Goal: Complete application form

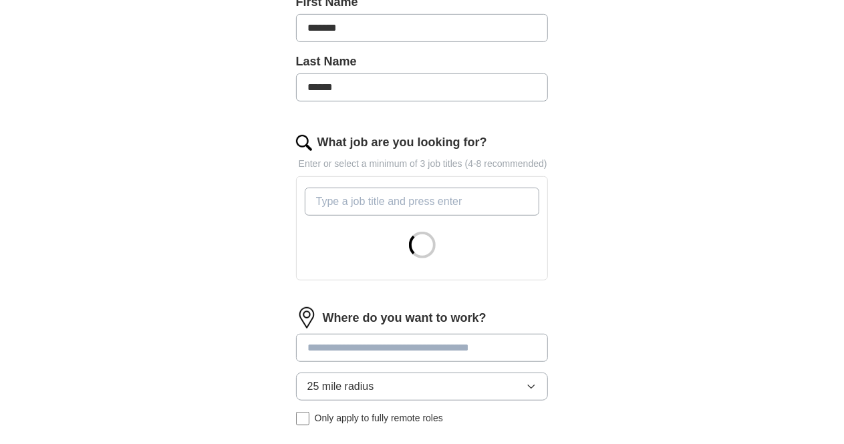
scroll to position [332, 0]
click at [380, 187] on input "What job are you looking for?" at bounding box center [422, 201] width 235 height 28
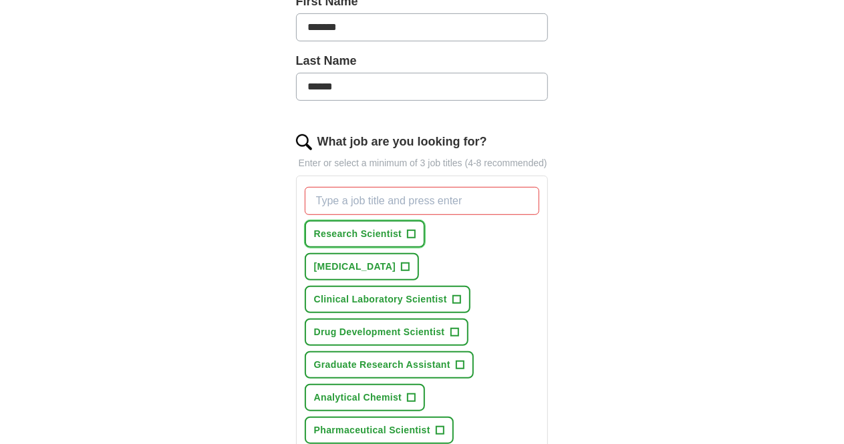
click at [408, 229] on span "+" at bounding box center [412, 234] width 8 height 11
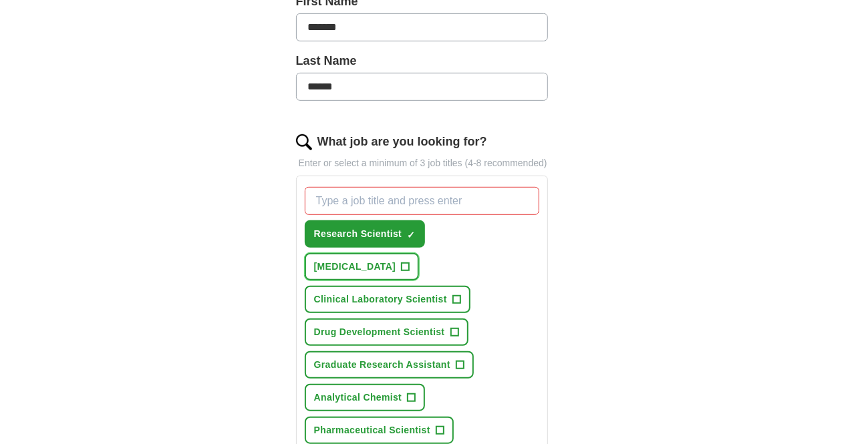
click at [396, 260] on span "[MEDICAL_DATA]" at bounding box center [355, 267] width 82 height 14
drag, startPoint x: 467, startPoint y: 212, endPoint x: 400, endPoint y: 243, distance: 73.6
click at [400, 243] on div "Research Scientist ✓ × [MEDICAL_DATA] + Clinical Laboratory Scientist + Drug De…" at bounding box center [422, 348] width 241 height 333
click at [400, 293] on span "Clinical Laboratory Scientist" at bounding box center [380, 300] width 133 height 14
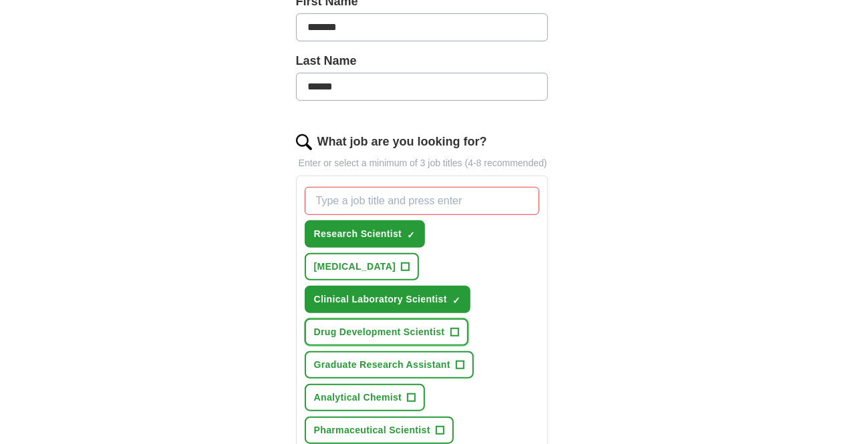
click at [397, 319] on button "Drug Development Scientist +" at bounding box center [387, 332] width 164 height 27
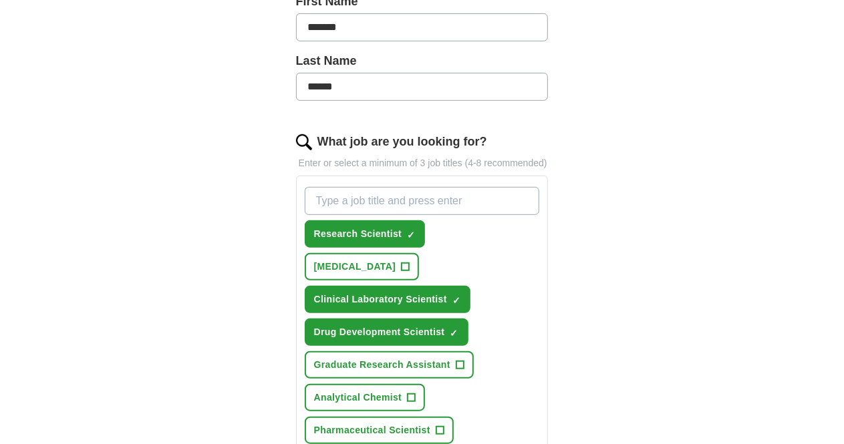
click at [380, 424] on span "Pharmaceutical Scientist" at bounding box center [372, 431] width 116 height 14
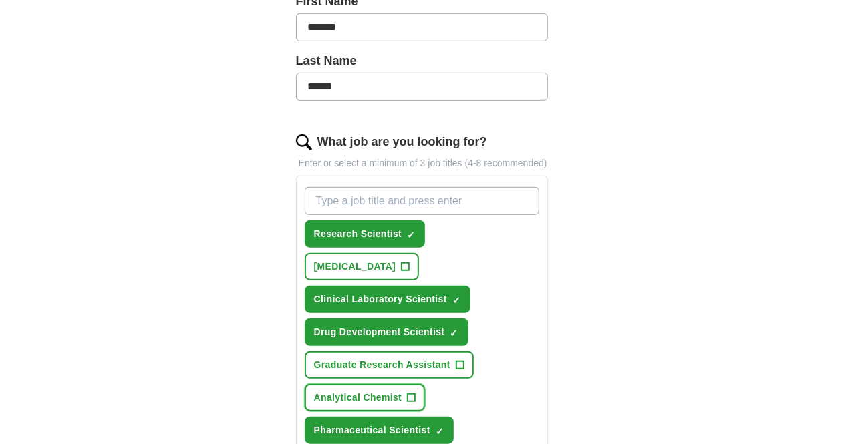
click at [402, 391] on span "Analytical Chemist" at bounding box center [358, 398] width 88 height 14
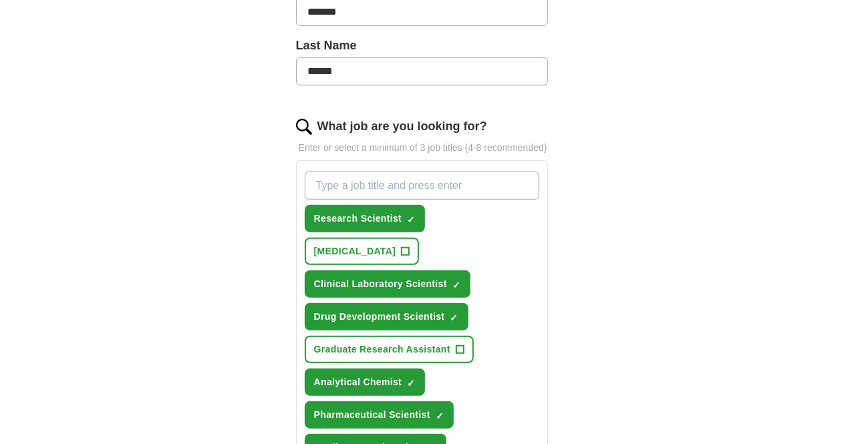
scroll to position [348, 0]
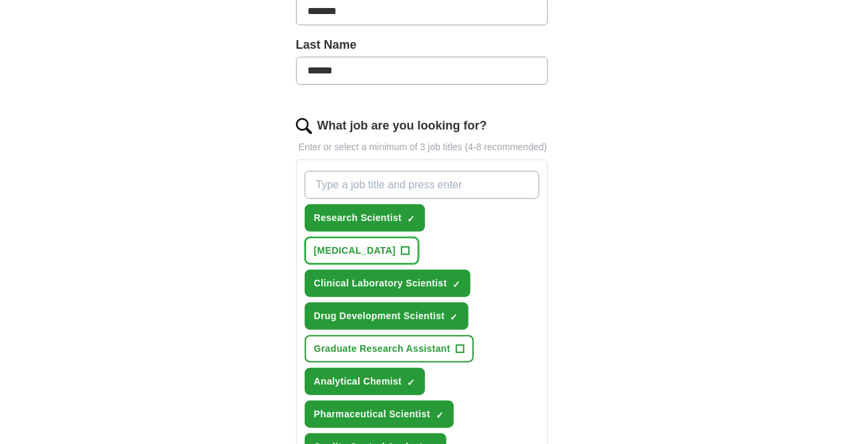
click at [396, 244] on span "[MEDICAL_DATA]" at bounding box center [355, 251] width 82 height 14
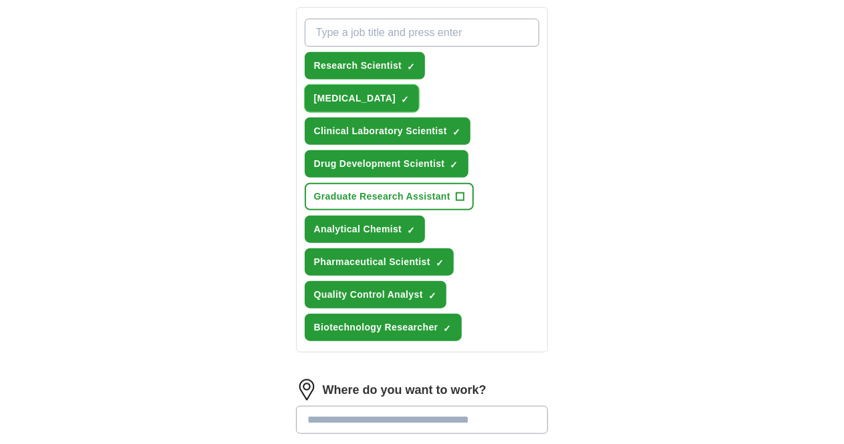
scroll to position [547, 0]
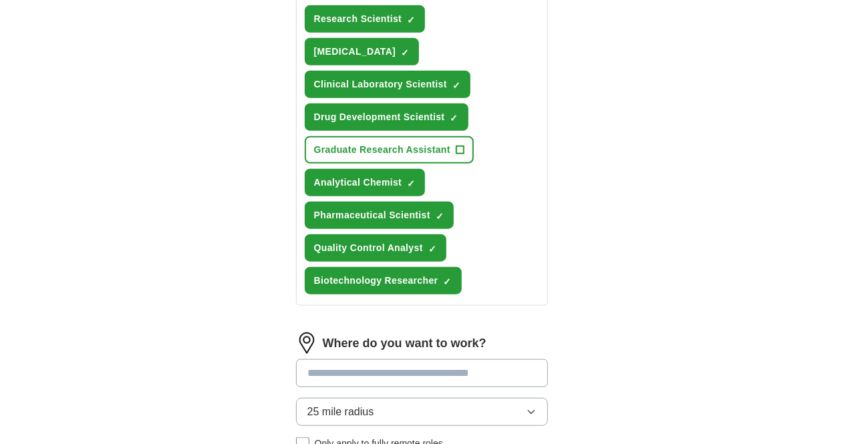
click at [405, 398] on button "25 mile radius" at bounding box center [422, 412] width 253 height 28
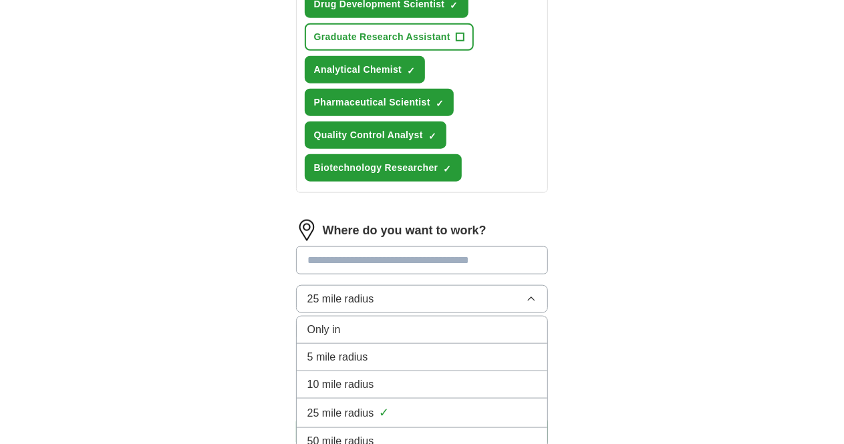
scroll to position [662, 0]
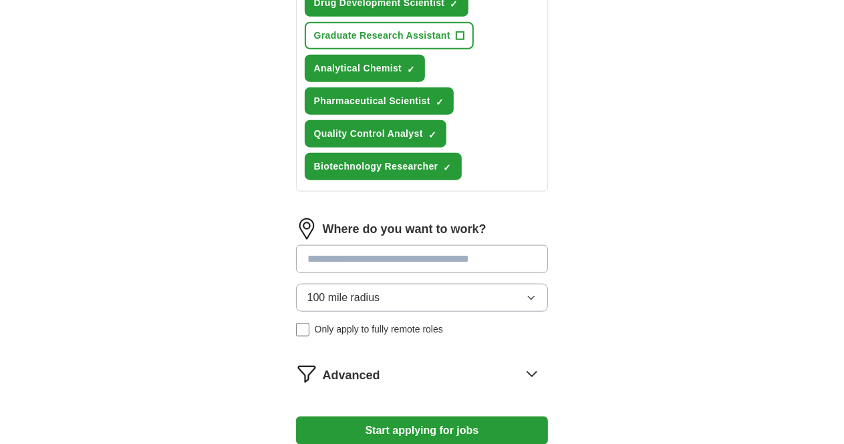
click at [354, 245] on input at bounding box center [422, 259] width 253 height 28
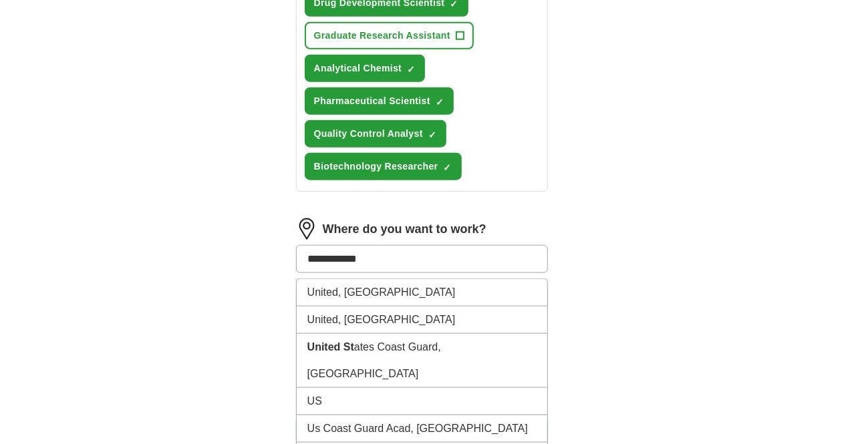
type input "**********"
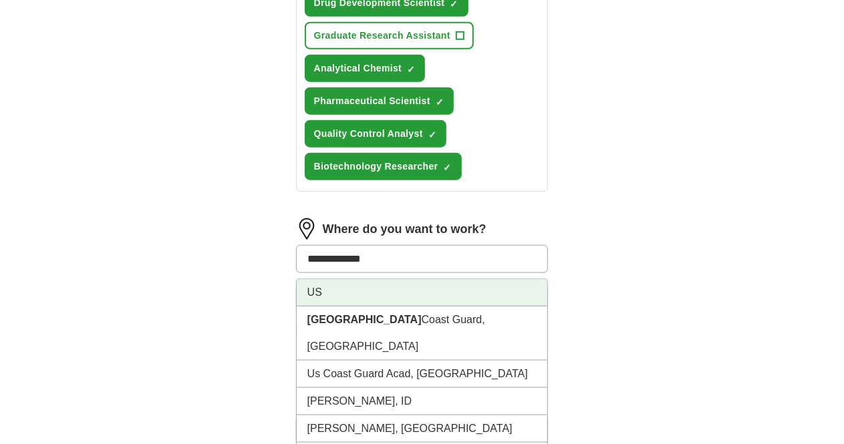
click at [362, 279] on li "US" at bounding box center [422, 292] width 251 height 27
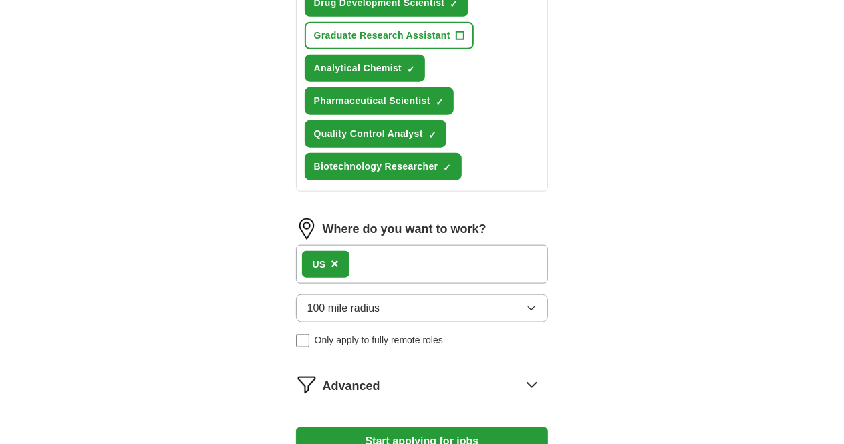
scroll to position [690, 0]
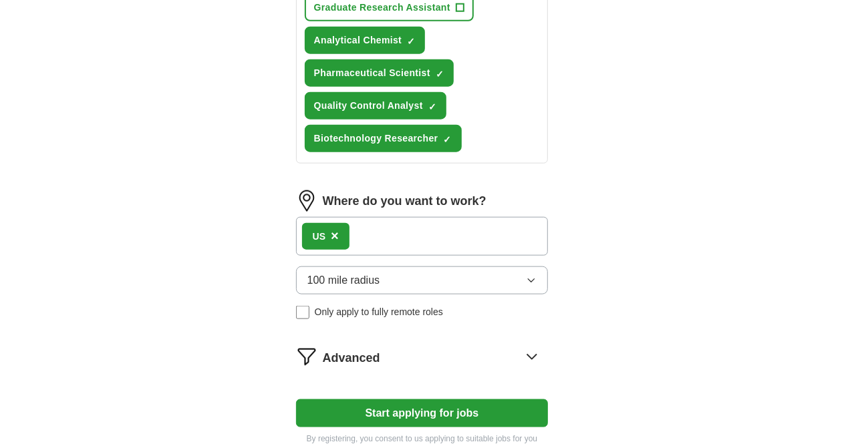
click at [323, 350] on span "Advanced" at bounding box center [351, 359] width 57 height 18
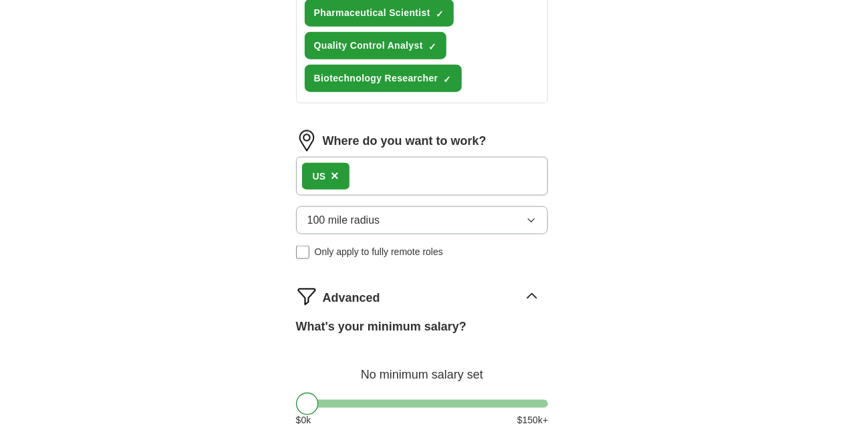
scroll to position [753, 0]
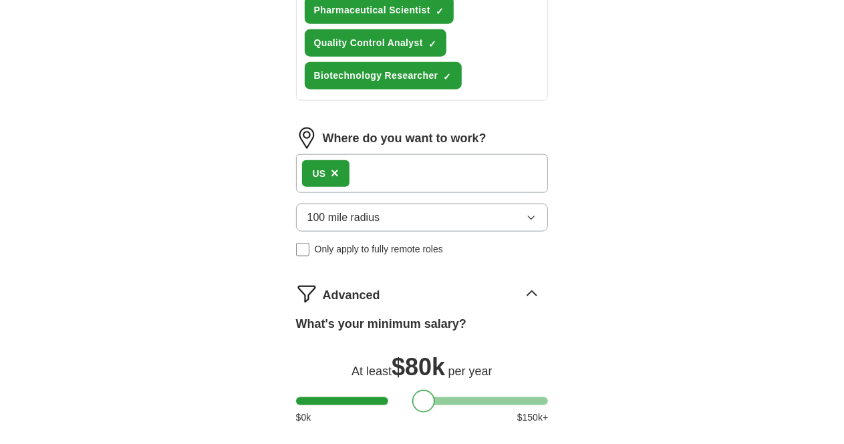
drag, startPoint x: 281, startPoint y: 291, endPoint x: 397, endPoint y: 293, distance: 116.3
click at [412, 390] on div at bounding box center [423, 401] width 23 height 23
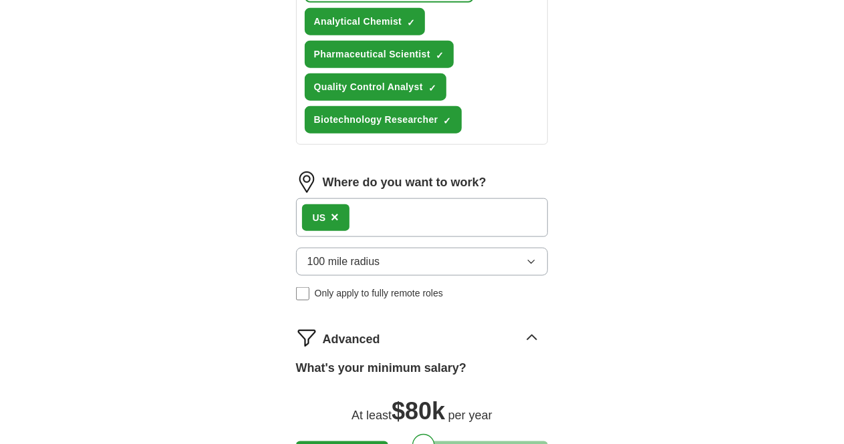
select select "**"
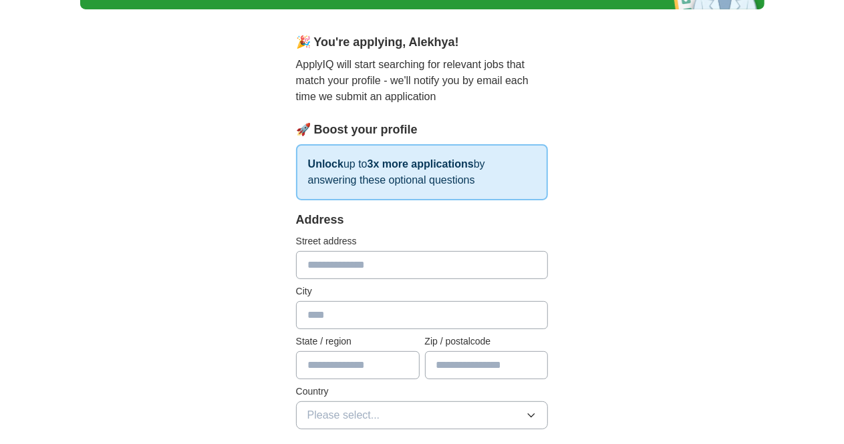
scroll to position [109, 0]
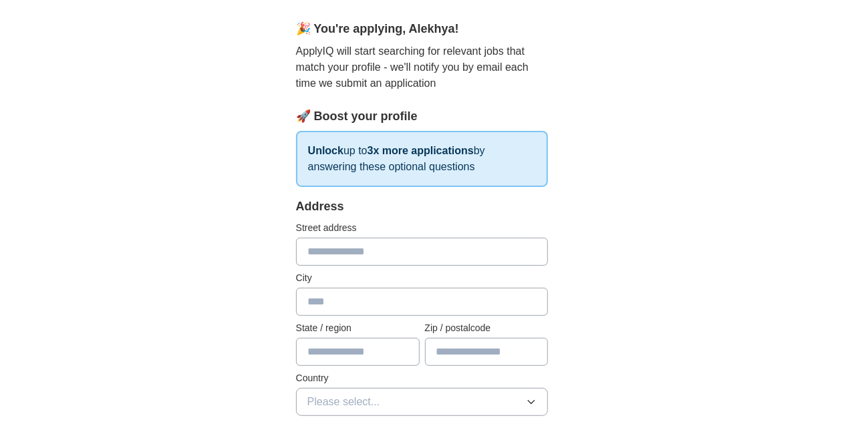
click at [428, 249] on input "text" at bounding box center [422, 252] width 253 height 28
type input "**********"
type input "*******"
type input "**"
click at [468, 346] on input "text" at bounding box center [487, 352] width 124 height 28
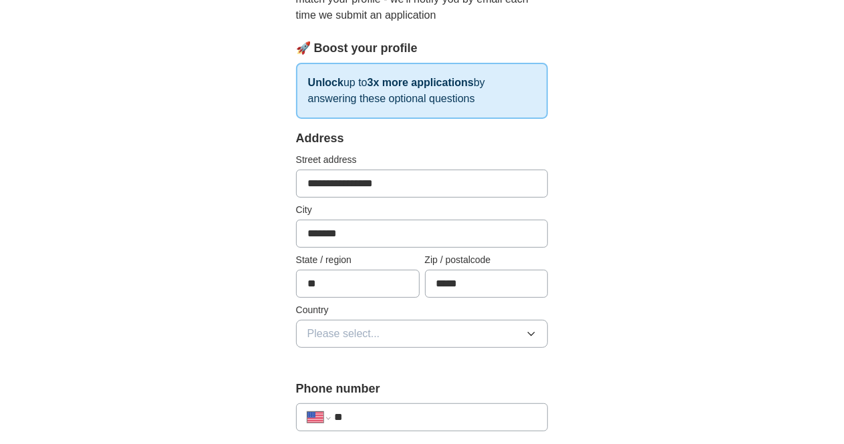
scroll to position [180, 0]
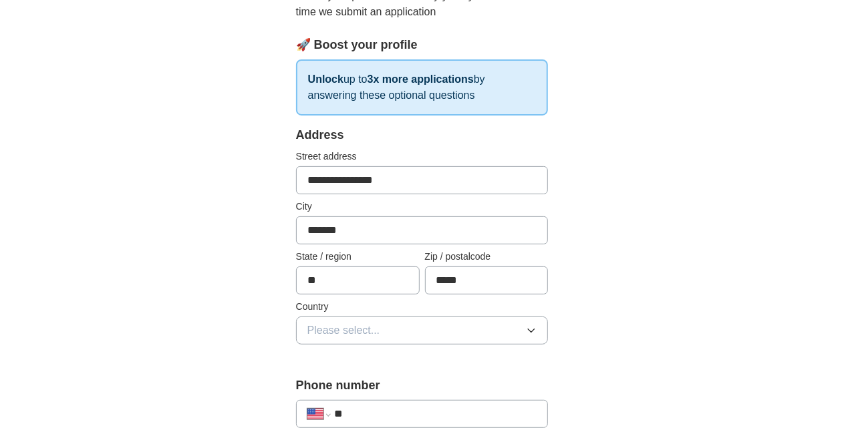
click at [389, 321] on button "Please select..." at bounding box center [422, 331] width 253 height 28
click at [457, 281] on input "*****" at bounding box center [487, 281] width 124 height 28
type input "*****"
click at [429, 330] on button "Please select..." at bounding box center [422, 331] width 253 height 28
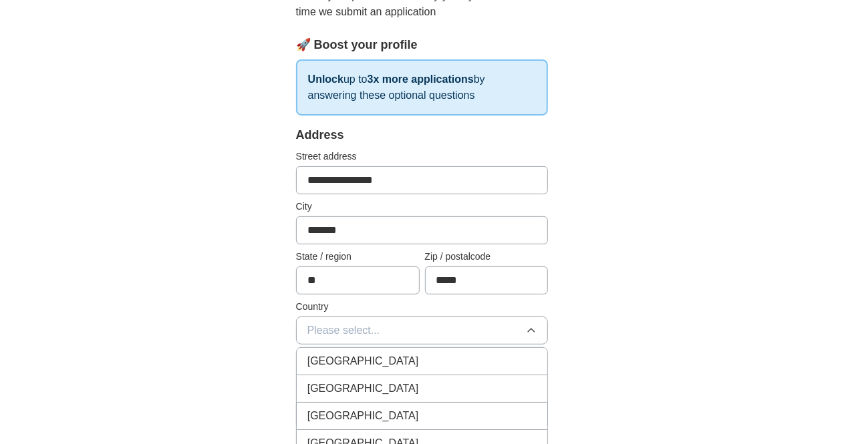
click at [416, 388] on div "[GEOGRAPHIC_DATA]" at bounding box center [422, 389] width 230 height 16
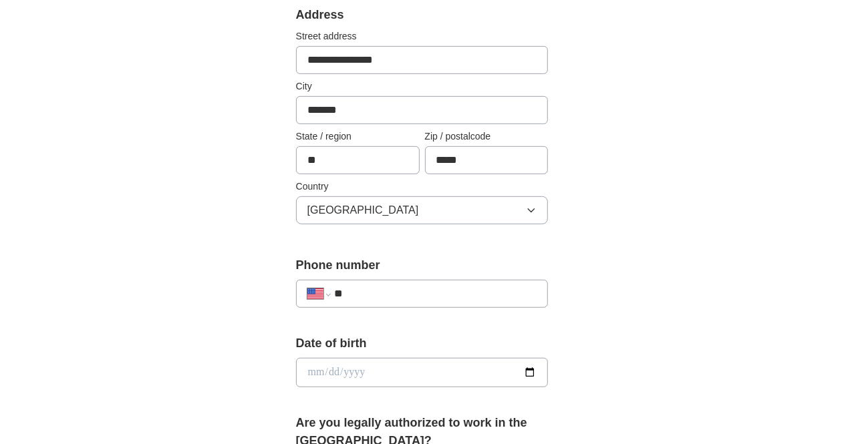
scroll to position [306, 0]
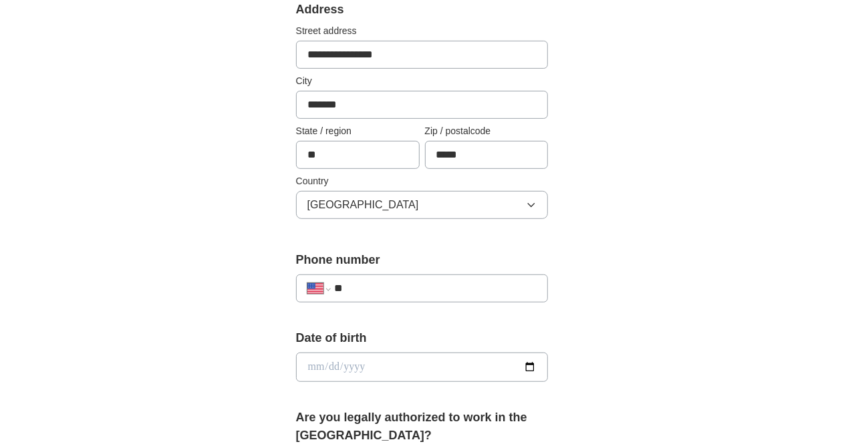
click at [373, 281] on input "**" at bounding box center [435, 289] width 203 height 16
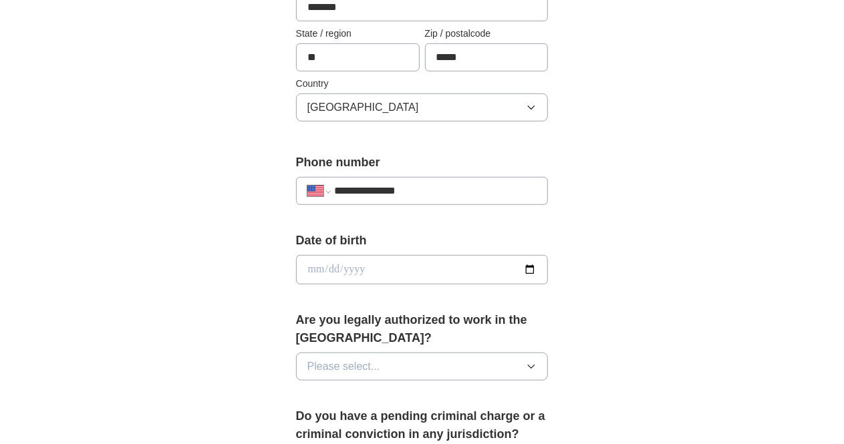
scroll to position [412, 0]
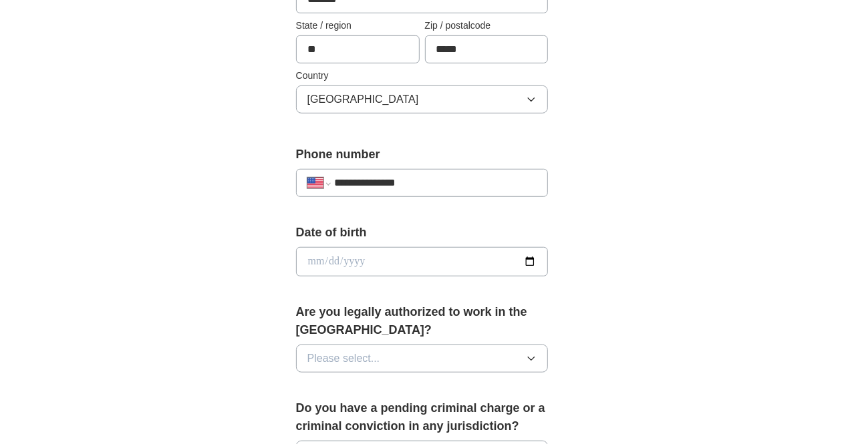
type input "**********"
drag, startPoint x: 575, startPoint y: 257, endPoint x: 563, endPoint y: 259, distance: 11.4
click at [549, 259] on input "date" at bounding box center [422, 261] width 253 height 29
drag, startPoint x: 563, startPoint y: 259, endPoint x: 267, endPoint y: 265, distance: 296.1
click at [296, 265] on input "date" at bounding box center [422, 261] width 253 height 29
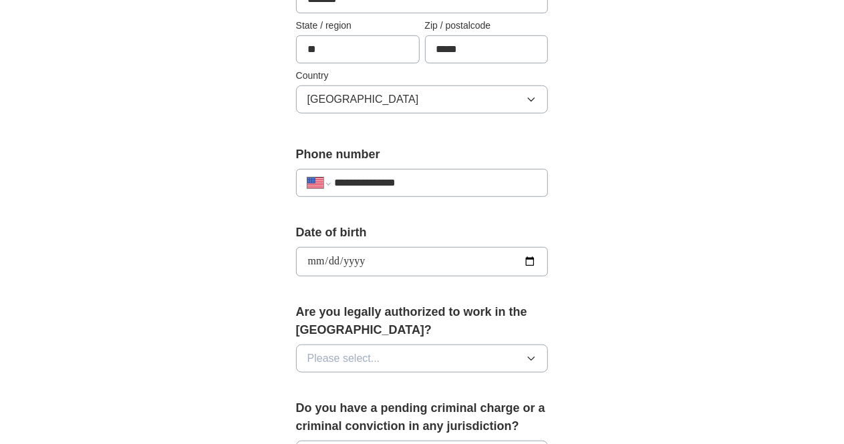
type input "**********"
drag, startPoint x: 335, startPoint y: 335, endPoint x: 327, endPoint y: 342, distance: 11.0
click at [327, 351] on span "Please select..." at bounding box center [343, 359] width 73 height 16
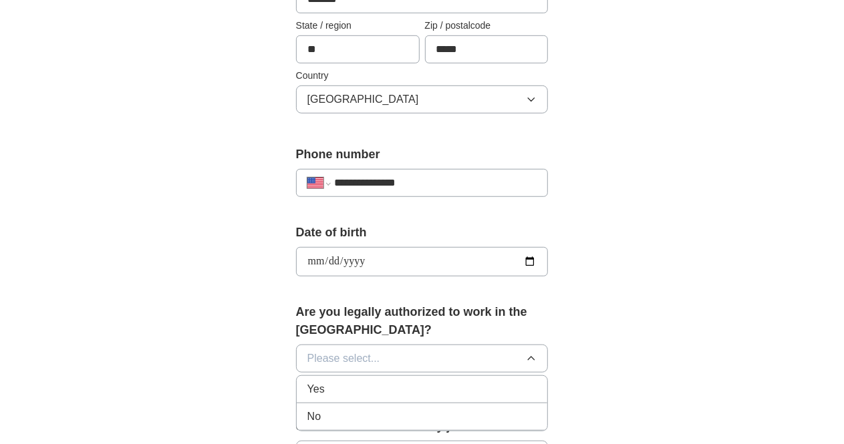
drag, startPoint x: 327, startPoint y: 342, endPoint x: 315, endPoint y: 372, distance: 31.8
click at [315, 372] on div "Please select... Yes No" at bounding box center [422, 359] width 253 height 28
drag, startPoint x: 315, startPoint y: 372, endPoint x: 225, endPoint y: 340, distance: 95.8
click at [251, 340] on div "**********" at bounding box center [422, 283] width 342 height 1158
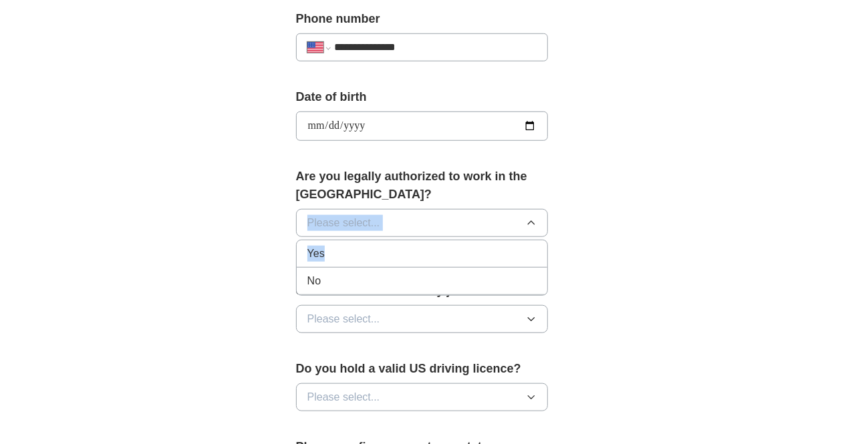
scroll to position [547, 0]
click at [322, 247] on div "Yes" at bounding box center [422, 255] width 230 height 16
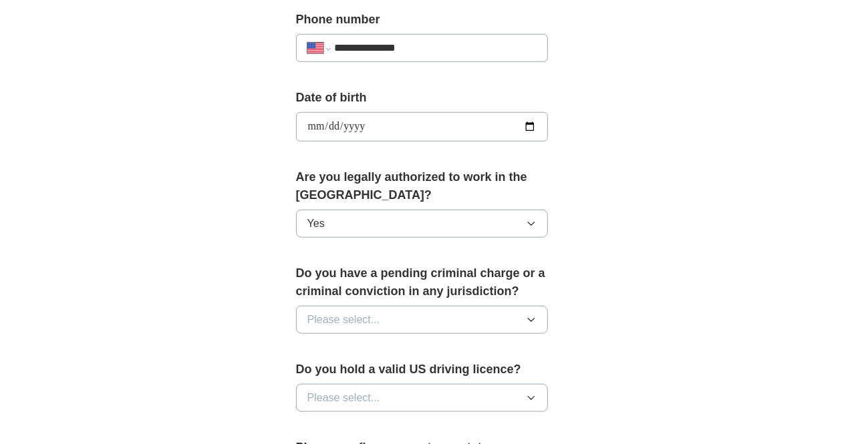
scroll to position [688, 0]
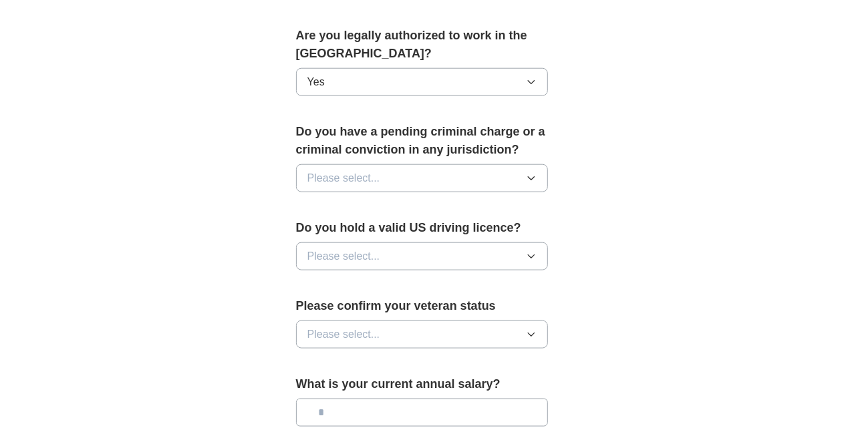
click at [359, 164] on button "Please select..." at bounding box center [422, 178] width 253 height 28
click at [344, 229] on div "No" at bounding box center [422, 237] width 230 height 16
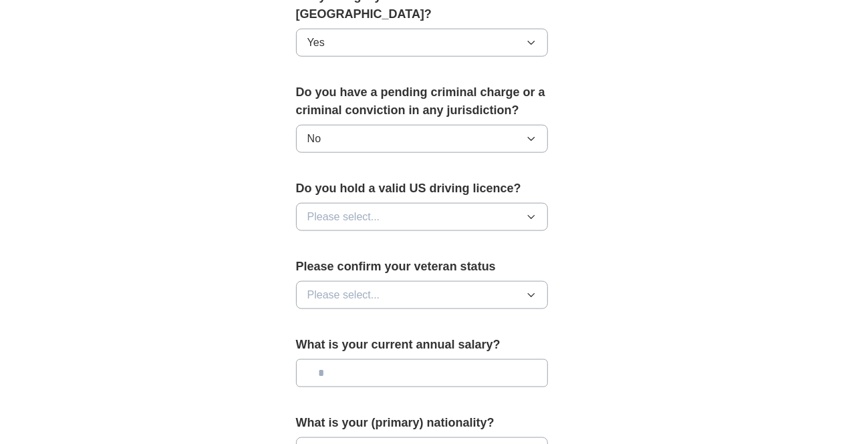
scroll to position [730, 0]
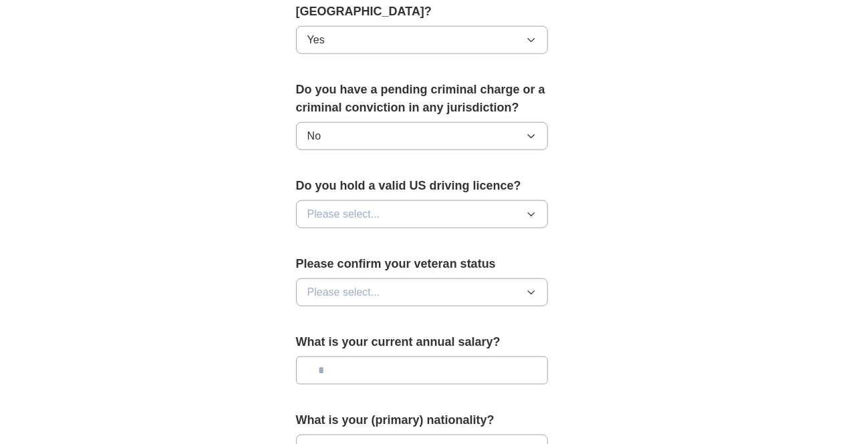
drag, startPoint x: 319, startPoint y: 177, endPoint x: 317, endPoint y: 192, distance: 15.5
click at [317, 192] on div "Do you hold a valid US driving licence? Please select..." at bounding box center [422, 208] width 253 height 62
click at [317, 207] on span "Please select..." at bounding box center [343, 215] width 73 height 16
drag, startPoint x: 313, startPoint y: 194, endPoint x: 322, endPoint y: 188, distance: 11.5
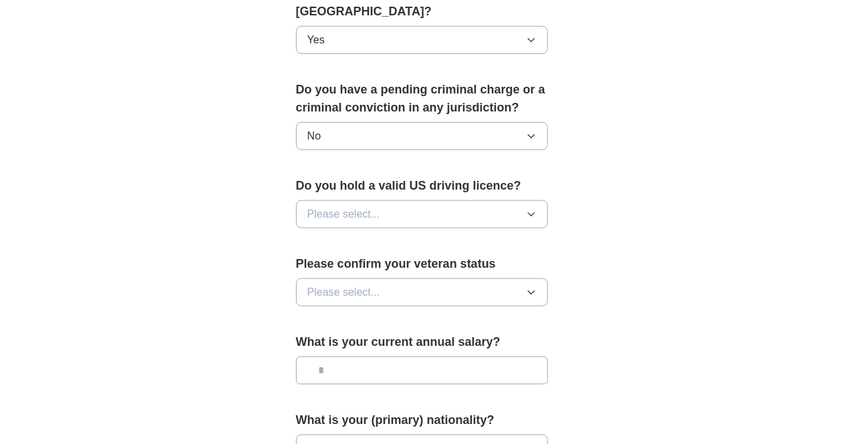
click at [322, 207] on span "Please select..." at bounding box center [343, 215] width 73 height 16
click at [310, 265] on div "No" at bounding box center [422, 273] width 230 height 16
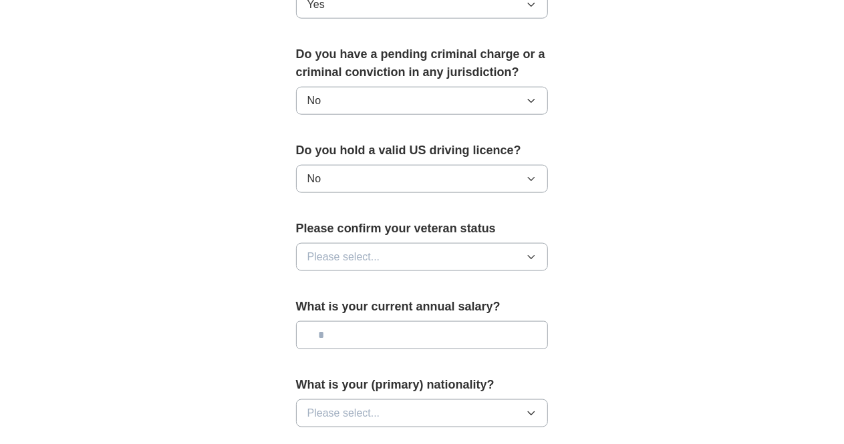
scroll to position [767, 0]
click at [337, 243] on button "Please select..." at bounding box center [422, 257] width 253 height 28
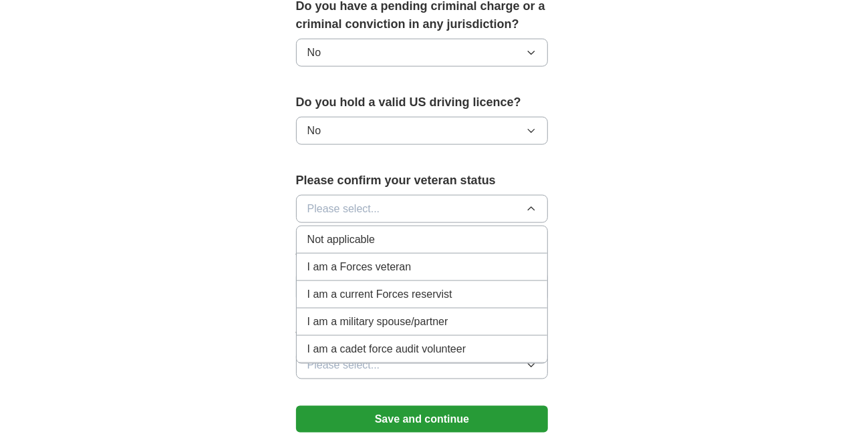
scroll to position [815, 0]
click at [333, 231] on span "Not applicable" at bounding box center [340, 239] width 67 height 16
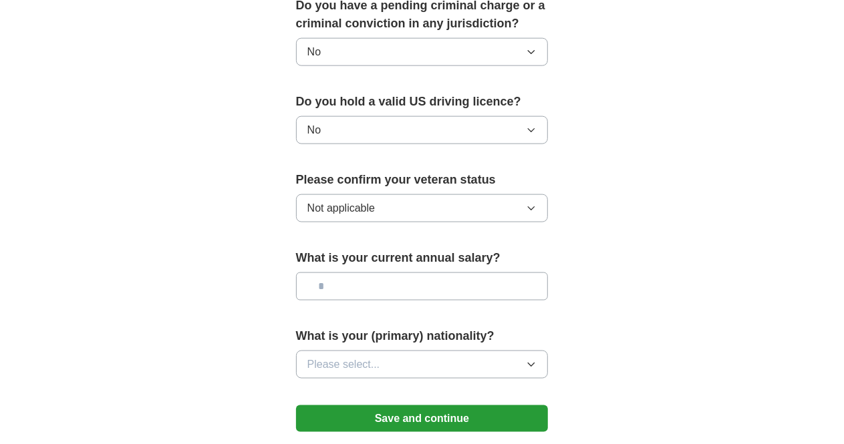
click at [358, 273] on input "text" at bounding box center [422, 287] width 253 height 28
type input "*******"
click at [365, 351] on button "Please select..." at bounding box center [422, 365] width 253 height 28
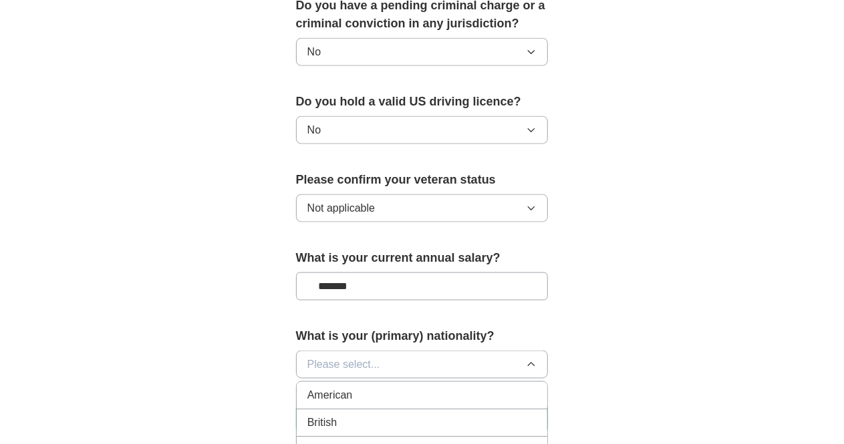
click at [365, 351] on button "Please select..." at bounding box center [422, 365] width 253 height 28
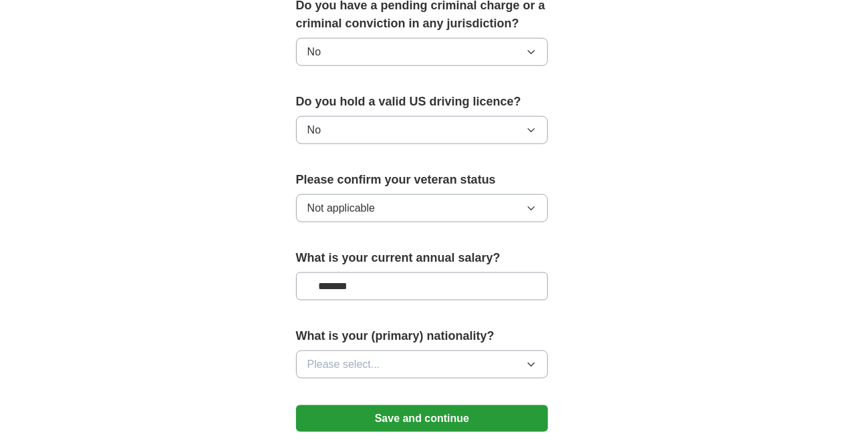
click at [365, 351] on button "Please select..." at bounding box center [422, 365] width 253 height 28
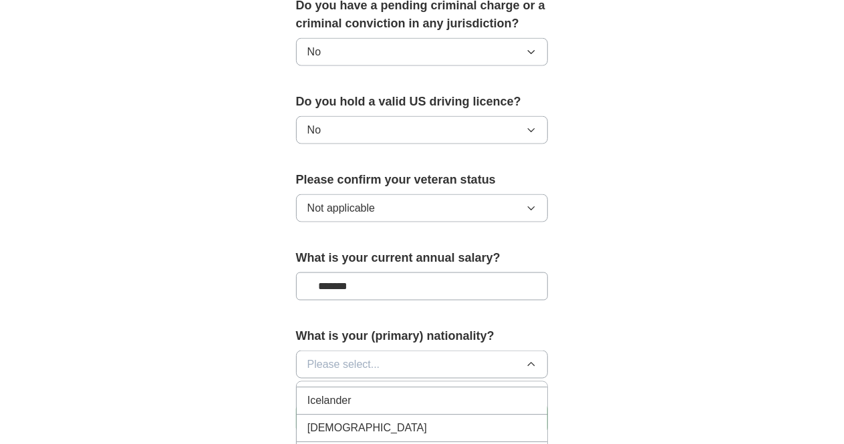
scroll to position [2162, 0]
click at [324, 418] on div "[DEMOGRAPHIC_DATA]" at bounding box center [422, 426] width 230 height 16
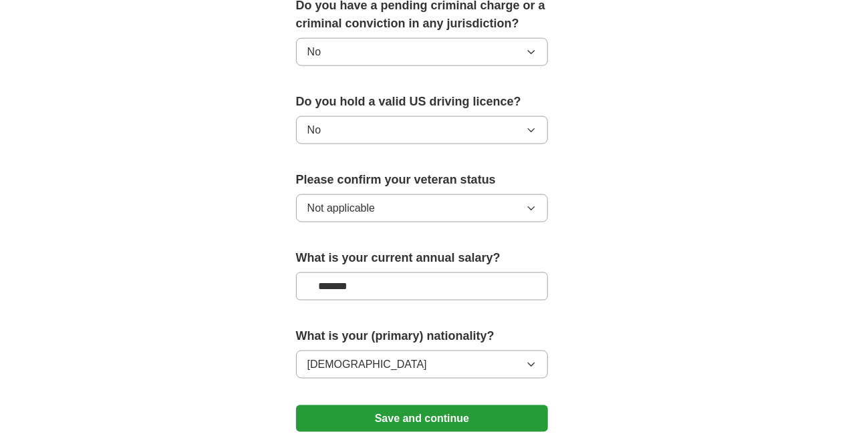
click at [354, 406] on button "Save and continue" at bounding box center [422, 419] width 253 height 27
